Goal: Navigation & Orientation: Find specific page/section

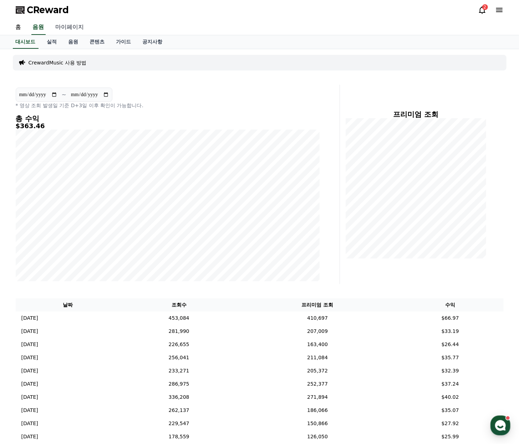
click at [68, 23] on link "마이페이지" at bounding box center [70, 27] width 40 height 15
select select "**********"
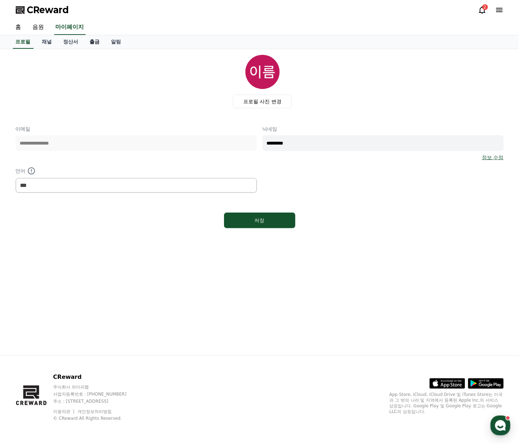
click at [96, 41] on link "출금" at bounding box center [94, 42] width 21 height 14
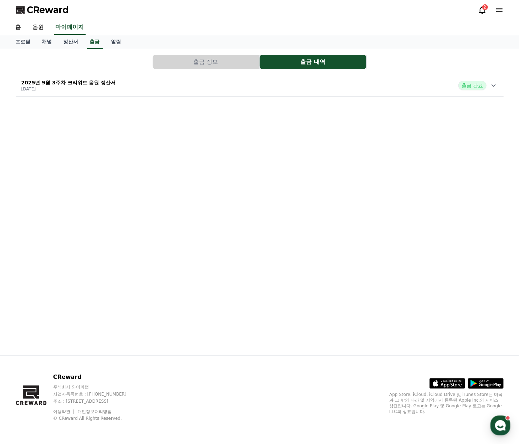
click at [214, 58] on button "출금 정보" at bounding box center [206, 62] width 107 height 14
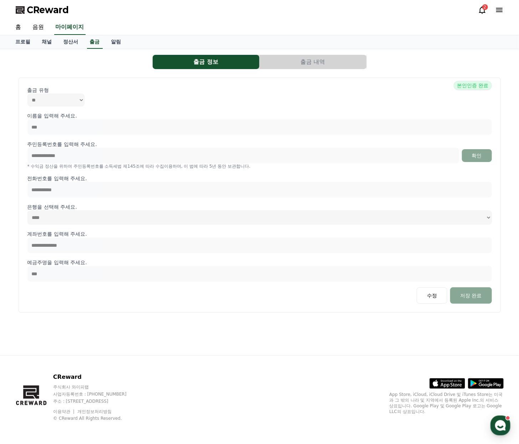
click at [269, 57] on button "출금 내역" at bounding box center [312, 62] width 107 height 14
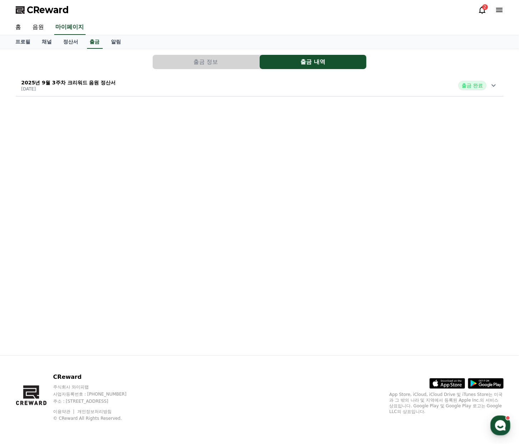
click at [490, 84] on icon at bounding box center [493, 85] width 9 height 9
click at [25, 42] on link "프로필" at bounding box center [23, 42] width 26 height 14
select select "**********"
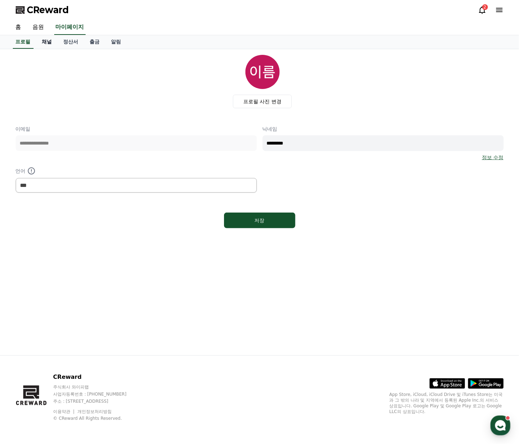
click at [51, 43] on link "채널" at bounding box center [46, 42] width 21 height 14
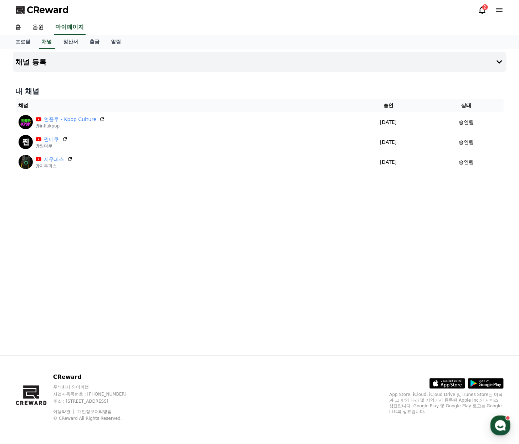
click at [480, 9] on icon at bounding box center [482, 9] width 6 height 7
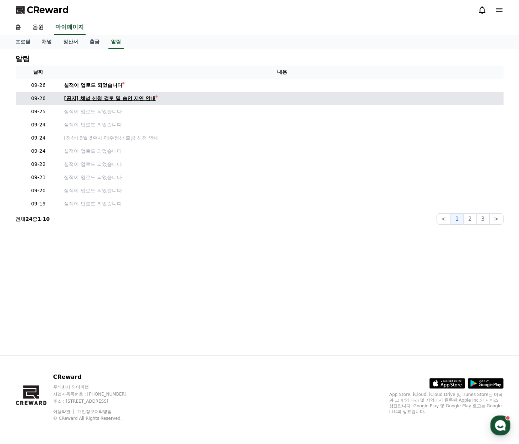
click at [138, 97] on div "[공지] 채널 신청 검토 및 승인 지연 안내" at bounding box center [110, 98] width 92 height 7
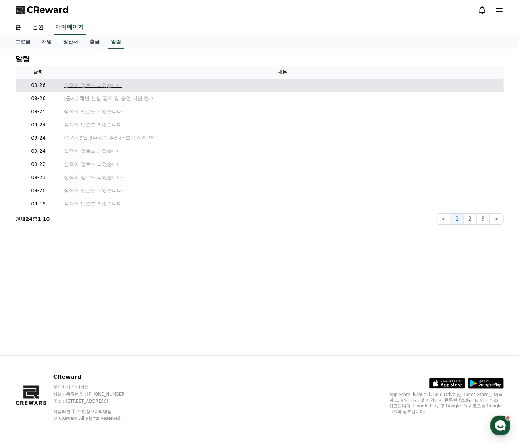
click at [75, 86] on p "실적이 업로드 되었습니다" at bounding box center [282, 85] width 436 height 7
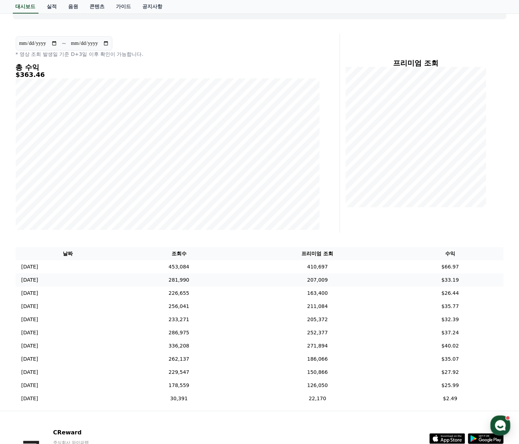
scroll to position [106, 0]
